Goal: Task Accomplishment & Management: Manage account settings

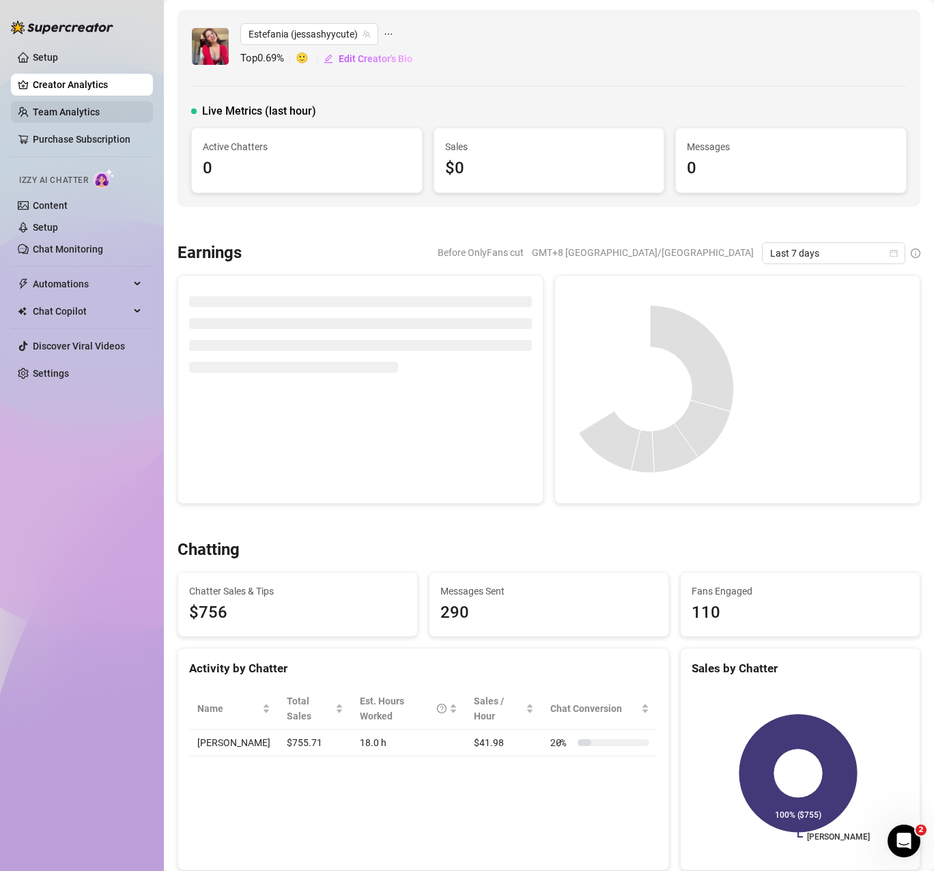
click at [52, 107] on link "Team Analytics" at bounding box center [66, 111] width 67 height 11
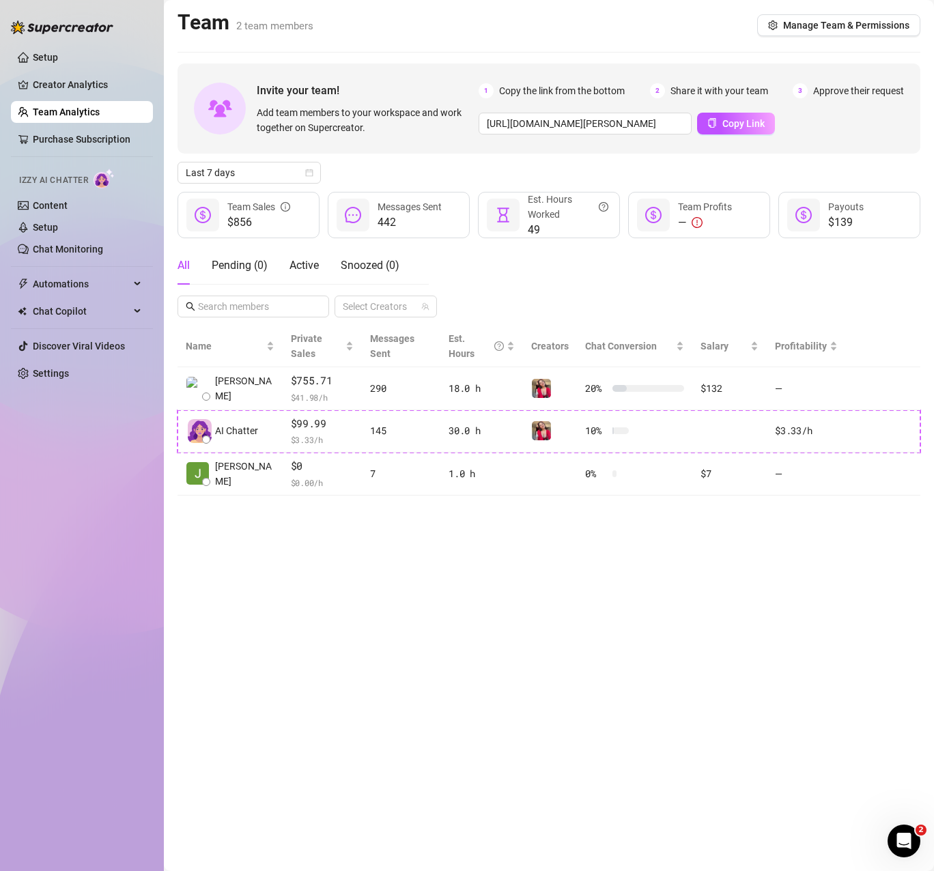
click at [826, 508] on main "Team 2 team members Manage Team & Permissions Invite your team! Add team member…" at bounding box center [549, 435] width 770 height 871
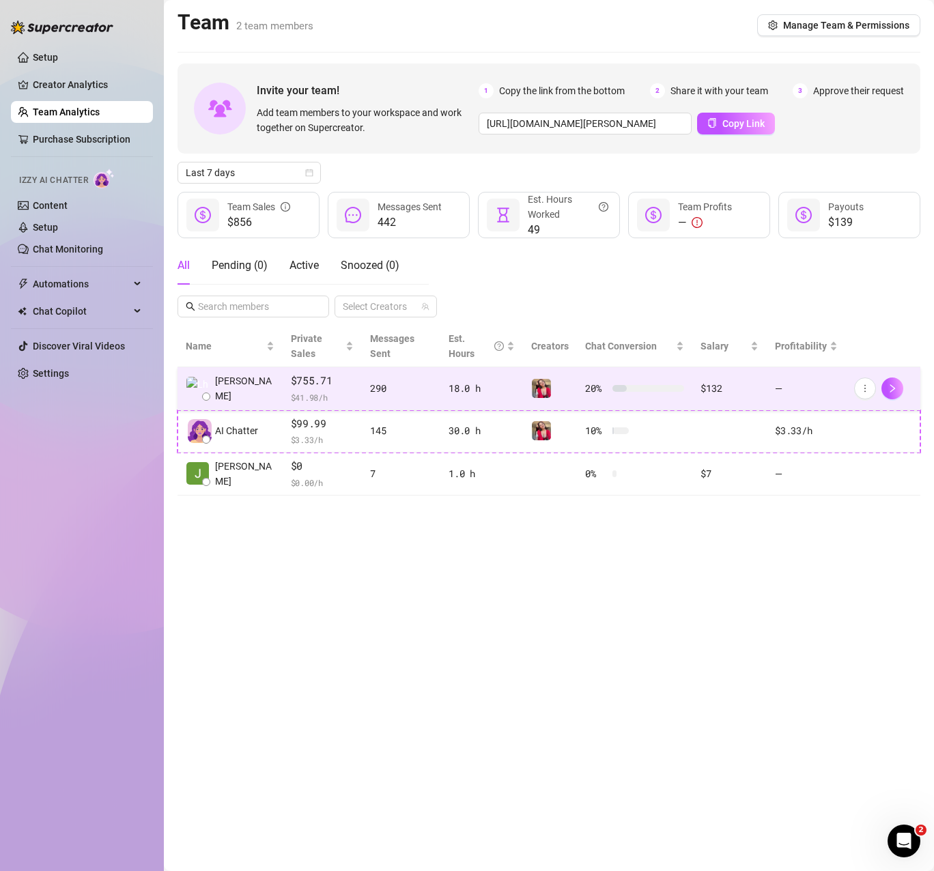
click at [249, 382] on td "Lhui B." at bounding box center [229, 388] width 105 height 43
